Goal: Task Accomplishment & Management: Use online tool/utility

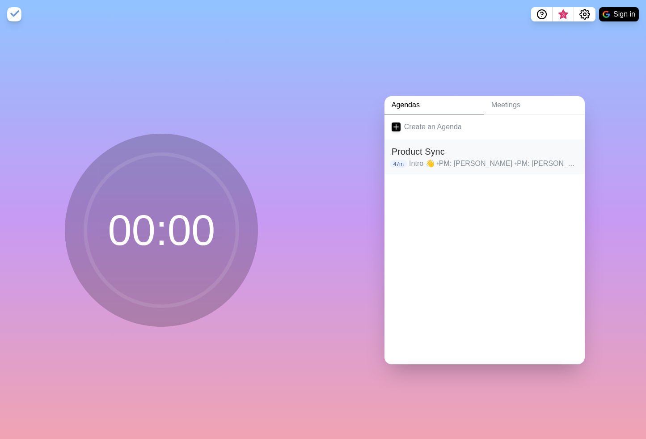
click at [505, 156] on h2 "Product Sync" at bounding box center [485, 151] width 186 height 13
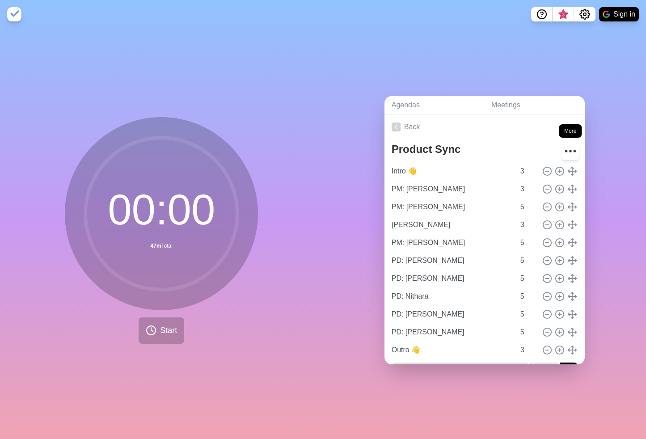
click at [570, 147] on icon "More" at bounding box center [571, 151] width 14 height 14
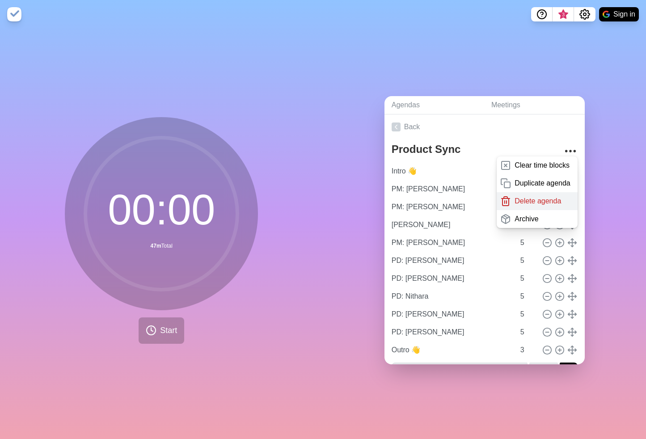
click at [536, 206] on div "Delete agenda" at bounding box center [537, 201] width 81 height 18
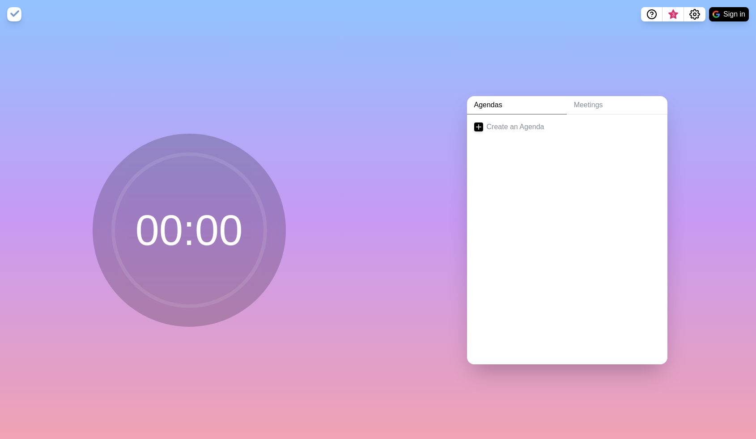
click at [251, 201] on circle at bounding box center [189, 230] width 152 height 152
click at [191, 233] on circle at bounding box center [189, 230] width 152 height 152
click at [535, 125] on link "Create an Agenda" at bounding box center [567, 127] width 200 height 25
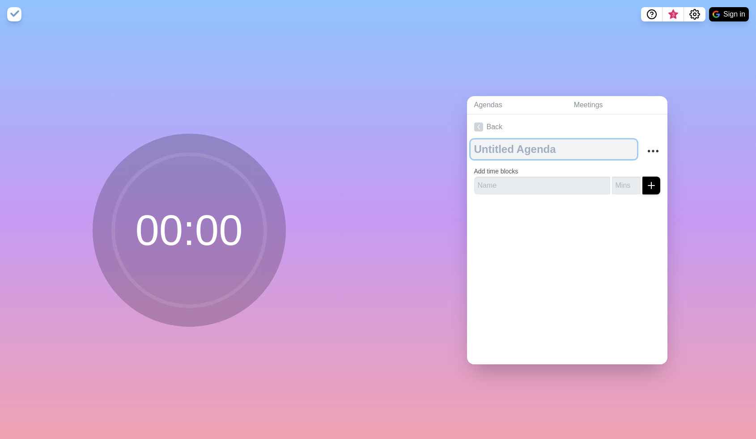
click at [524, 152] on textarea at bounding box center [554, 150] width 166 height 20
type textarea "Agenda"
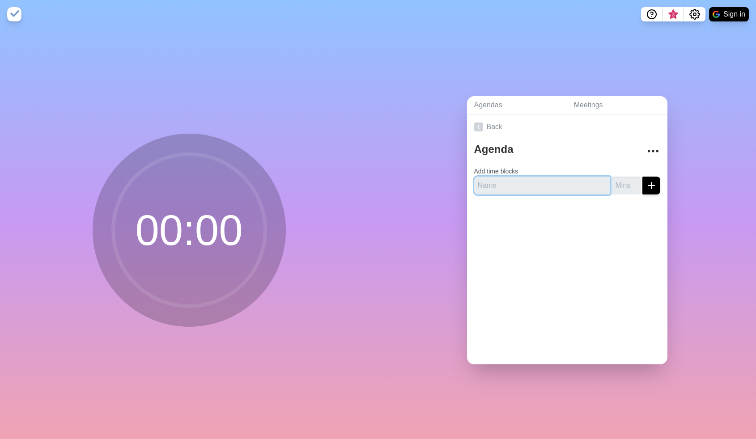
click at [506, 180] on input "text" at bounding box center [542, 186] width 136 height 18
type input "Memo"
type input "1"
click at [644, 189] on button "submit" at bounding box center [651, 186] width 18 height 18
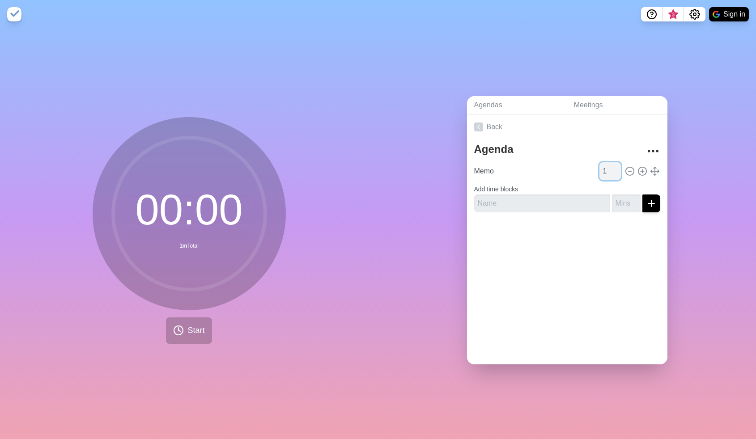
click at [608, 170] on input "1" at bounding box center [609, 171] width 21 height 18
type input "2"
click at [619, 167] on input "2" at bounding box center [609, 171] width 21 height 18
click at [646, 298] on div "Agendas Meetings Back Agenda Memo 2 Add time blocks" at bounding box center [567, 234] width 378 height 411
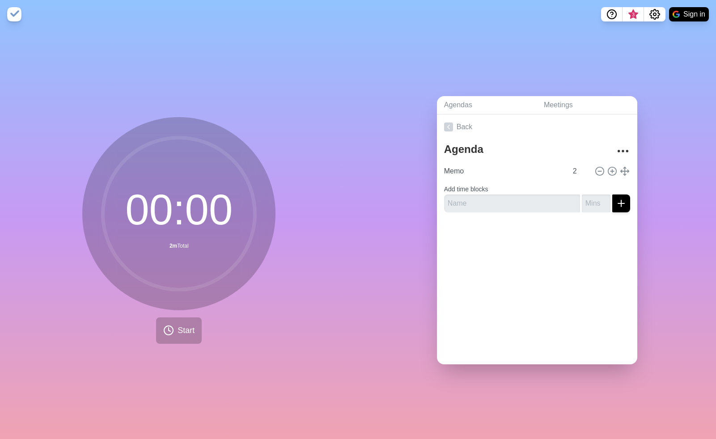
click at [645, 250] on div "Agendas Meetings Back Agenda Memo 2 Add time blocks" at bounding box center [537, 234] width 358 height 411
click at [182, 330] on span "Start" at bounding box center [186, 331] width 17 height 12
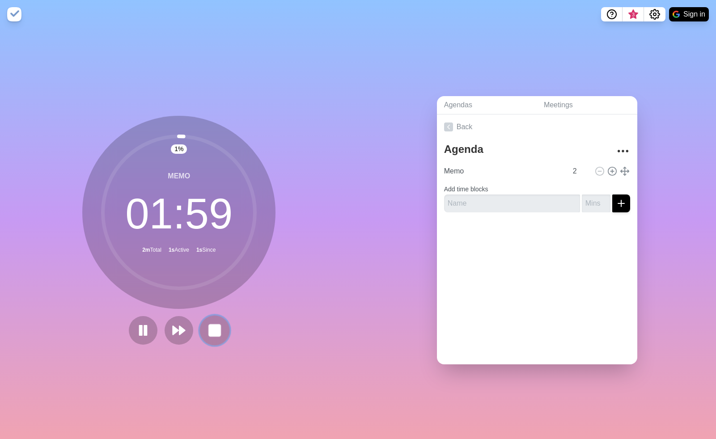
click at [225, 327] on button at bounding box center [215, 330] width 30 height 30
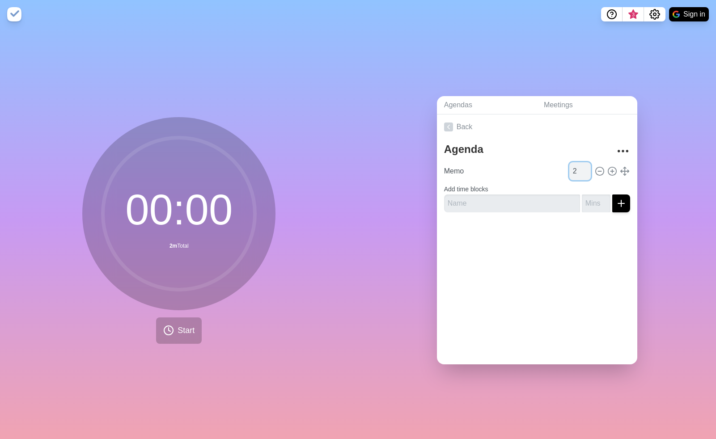
click at [574, 172] on input "2" at bounding box center [579, 171] width 21 height 18
click at [567, 255] on div "Back Agenda Memo 4 Add time blocks" at bounding box center [537, 240] width 200 height 250
click at [174, 337] on button "Start" at bounding box center [179, 331] width 46 height 26
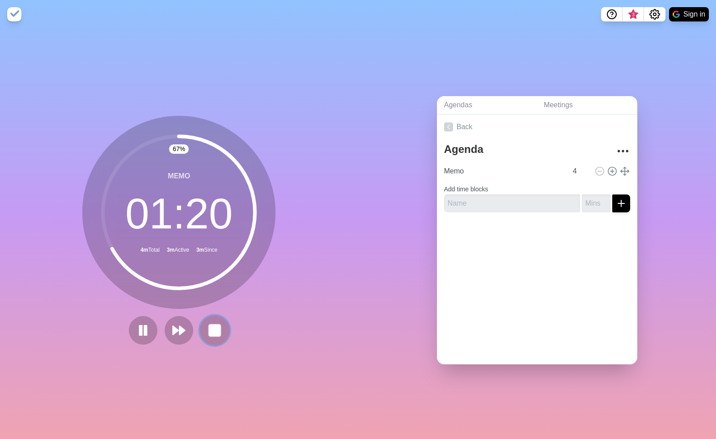
click at [215, 333] on rect at bounding box center [214, 330] width 11 height 11
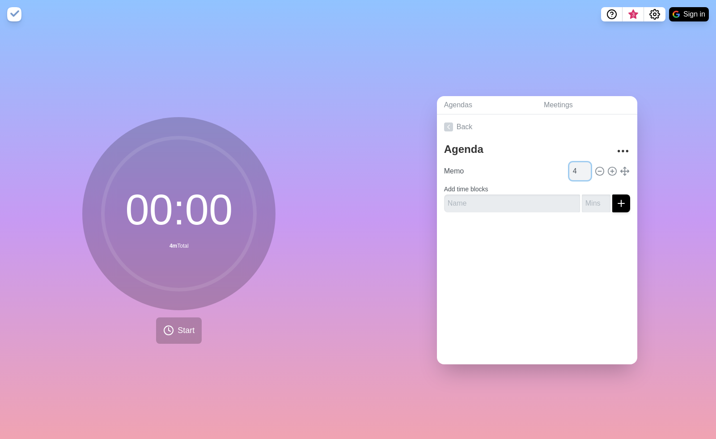
click at [581, 169] on input "4" at bounding box center [579, 171] width 21 height 18
type input "12"
click at [587, 240] on div at bounding box center [537, 238] width 200 height 36
click at [467, 174] on input "Memo" at bounding box center [504, 171] width 127 height 18
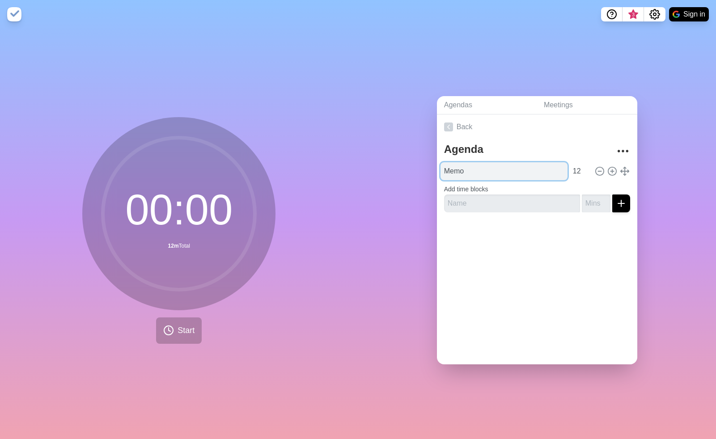
click at [467, 174] on input "Memo" at bounding box center [504, 171] width 127 height 18
type input "[PERSON_NAME]"
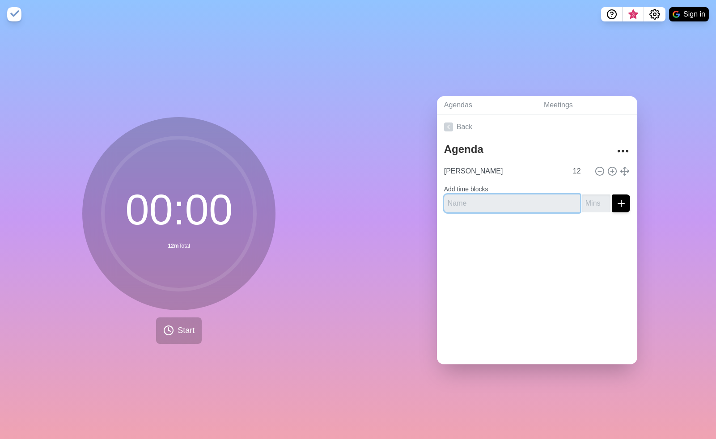
click at [496, 204] on input "text" at bounding box center [512, 204] width 136 height 18
type input "Arjun"
type input "15"
click at [498, 252] on div at bounding box center [537, 238] width 200 height 36
click at [625, 204] on icon "submit" at bounding box center [621, 203] width 11 height 11
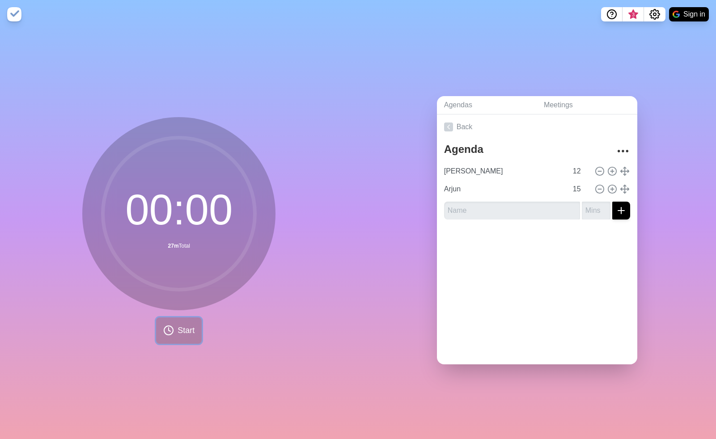
click at [201, 323] on button "Start" at bounding box center [179, 331] width 46 height 26
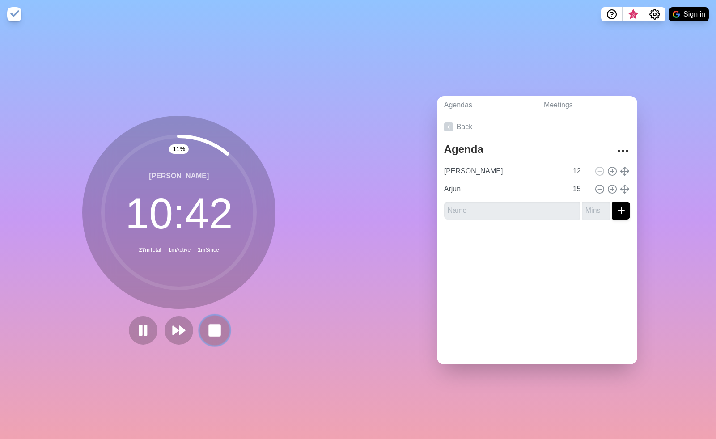
click at [220, 332] on rect at bounding box center [214, 330] width 11 height 11
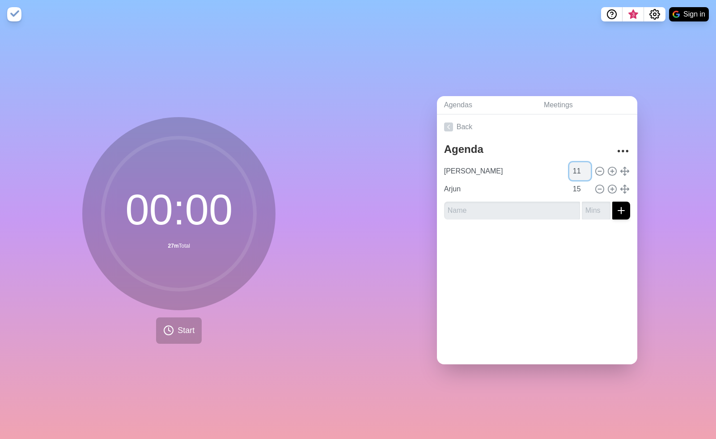
click at [586, 171] on input "11" at bounding box center [579, 171] width 21 height 18
type input "12"
click at [587, 168] on input "12" at bounding box center [579, 171] width 21 height 18
click at [576, 245] on div at bounding box center [537, 245] width 200 height 36
click at [191, 335] on span "Start" at bounding box center [186, 331] width 17 height 12
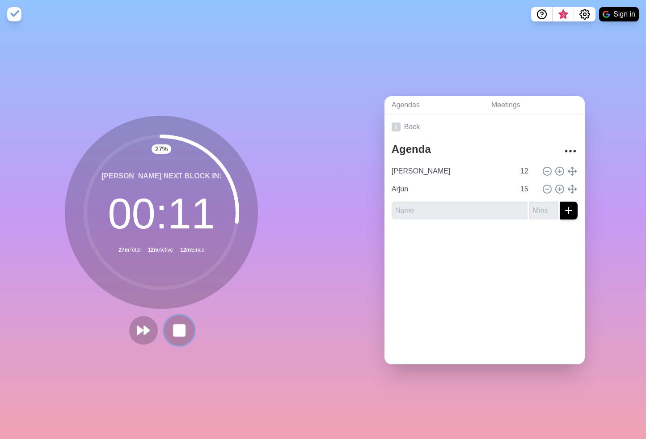
click at [190, 340] on button at bounding box center [180, 330] width 30 height 30
